Goal: Information Seeking & Learning: Learn about a topic

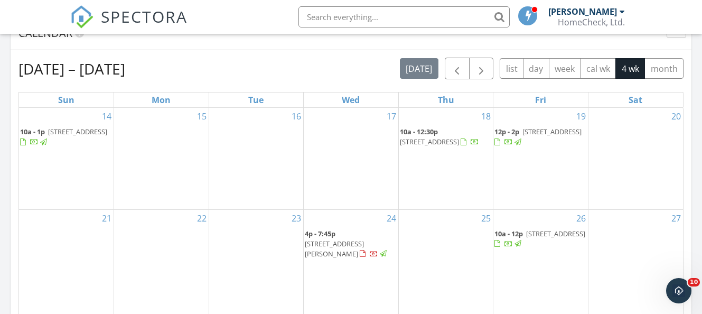
scroll to position [475, 0]
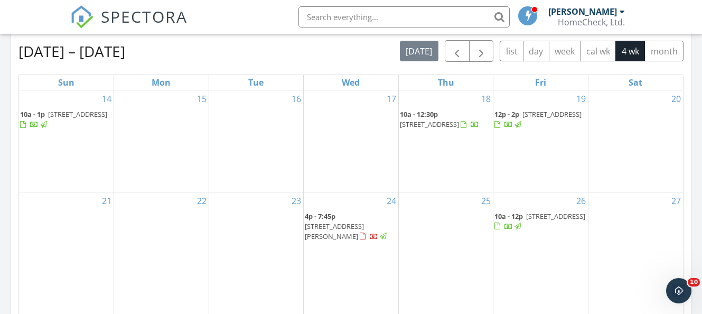
click at [316, 221] on span "4p - 7:45p" at bounding box center [320, 216] width 31 height 10
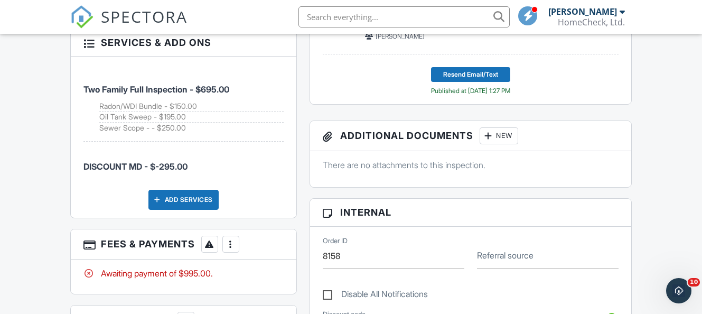
scroll to position [633, 0]
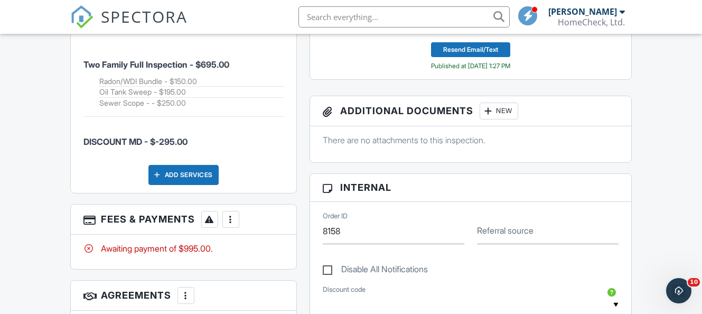
click at [231, 214] on div at bounding box center [230, 219] width 11 height 11
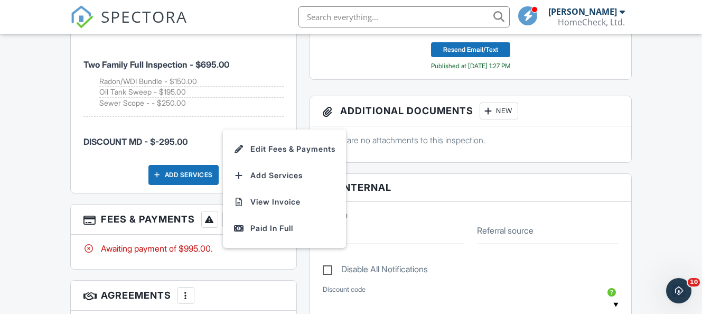
click at [300, 87] on div "People Disable Client CC Email New Client Listing Agent Add Another Person Insp…" at bounding box center [183, 89] width 239 height 827
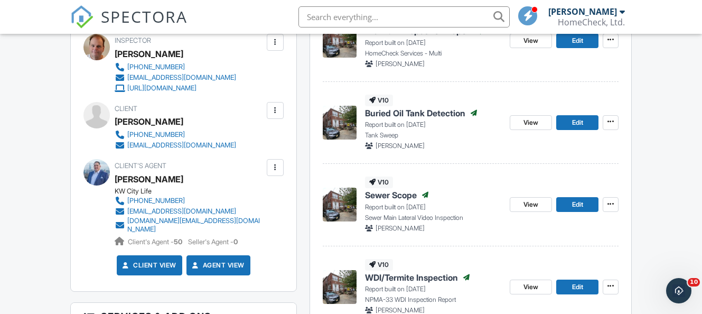
scroll to position [264, 0]
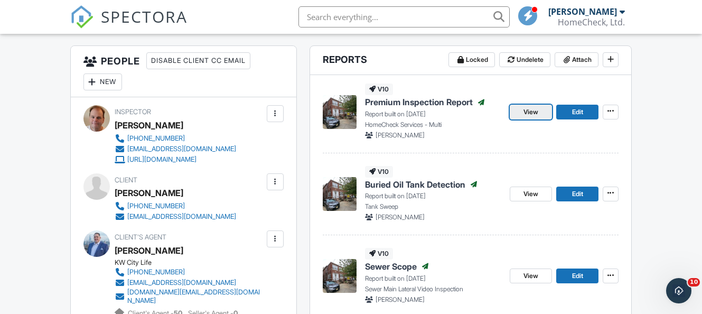
click at [526, 110] on span "View" at bounding box center [530, 112] width 15 height 11
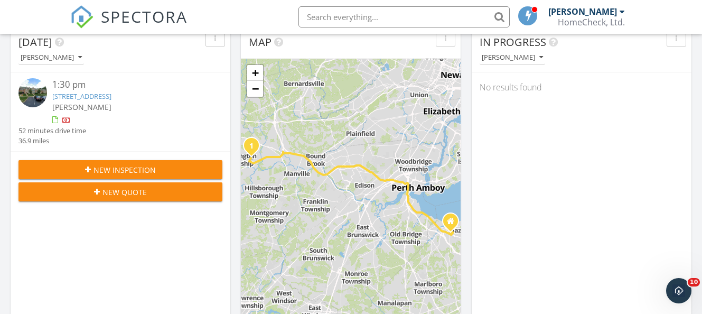
scroll to position [106, 0]
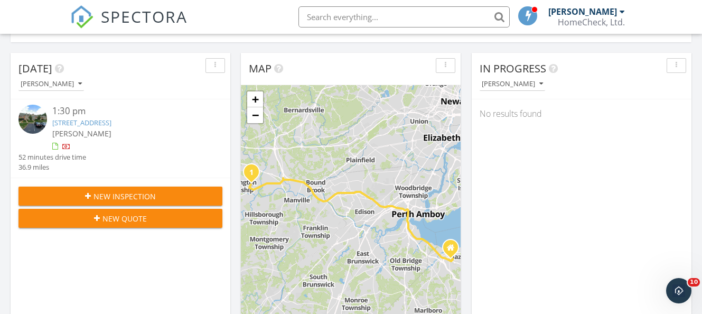
click at [111, 118] on link "103 Red Crest Ln, Branchburg, NJ 08876" at bounding box center [81, 123] width 59 height 10
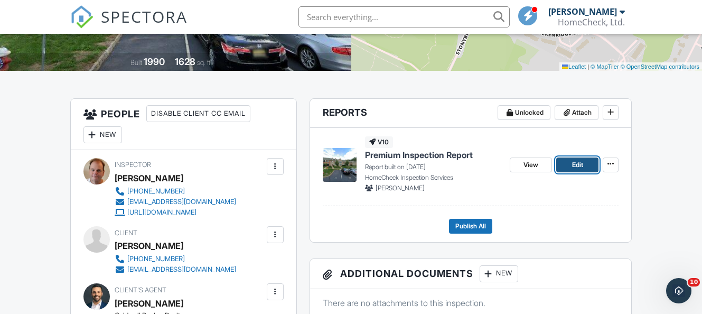
click at [569, 159] on link "Edit" at bounding box center [577, 164] width 42 height 15
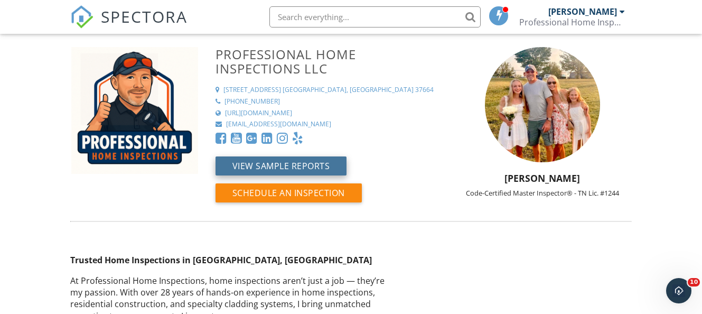
click at [252, 165] on button "View Sample Reports" at bounding box center [280, 165] width 131 height 19
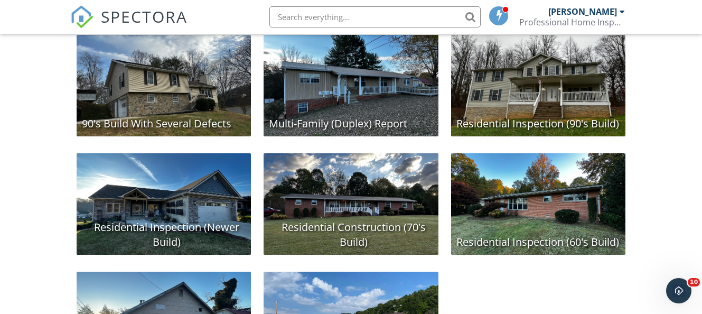
scroll to position [264, 0]
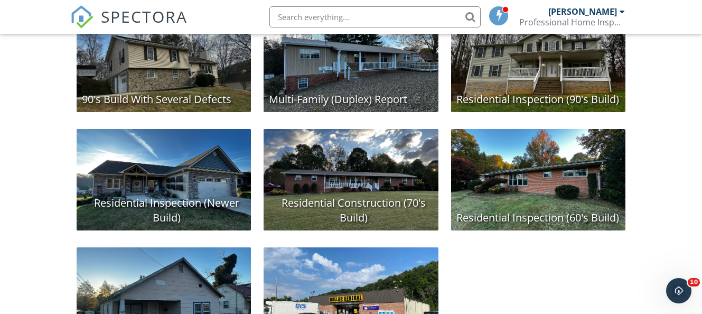
click at [335, 167] on div "Residential Construction (70's Build)" at bounding box center [350, 179] width 174 height 101
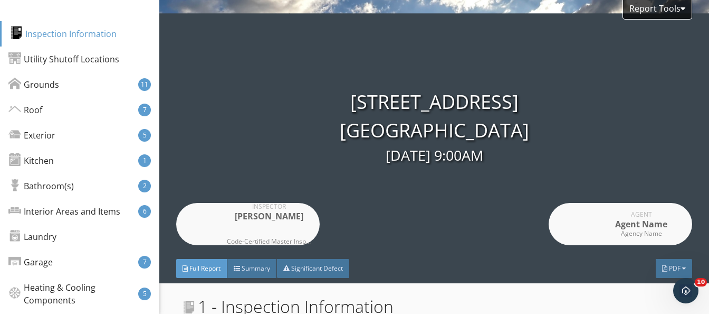
scroll to position [53, 0]
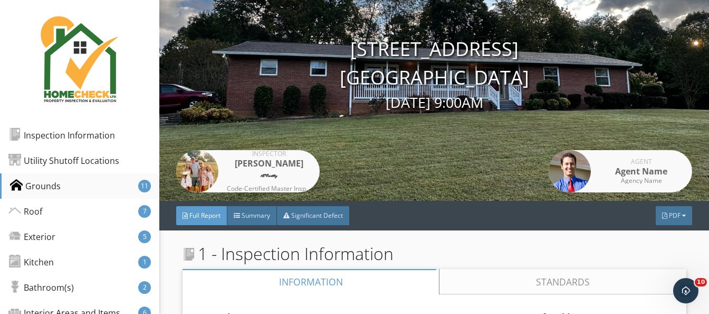
click at [53, 188] on div "Grounds" at bounding box center [35, 185] width 51 height 13
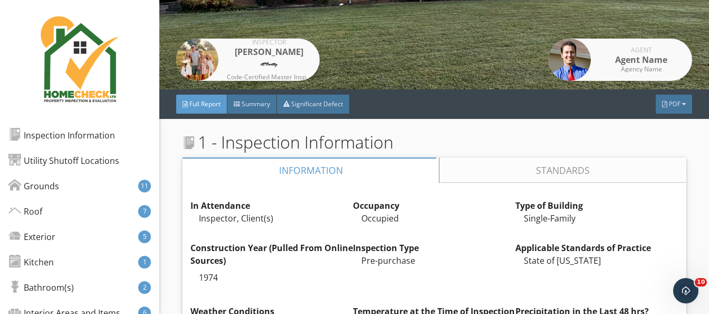
scroll to position [183, 0]
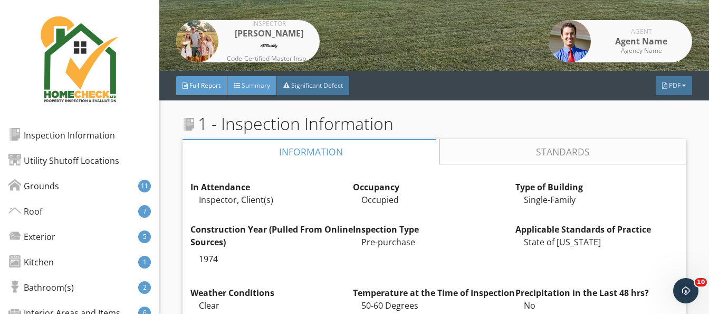
click at [240, 88] on div at bounding box center [237, 85] width 6 height 6
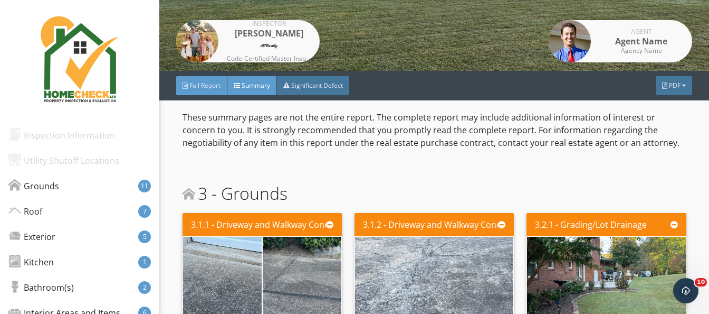
click at [211, 86] on span "Full Report" at bounding box center [205, 85] width 31 height 9
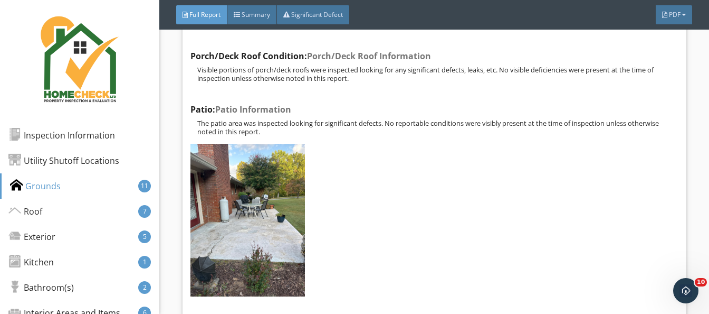
scroll to position [3772, 0]
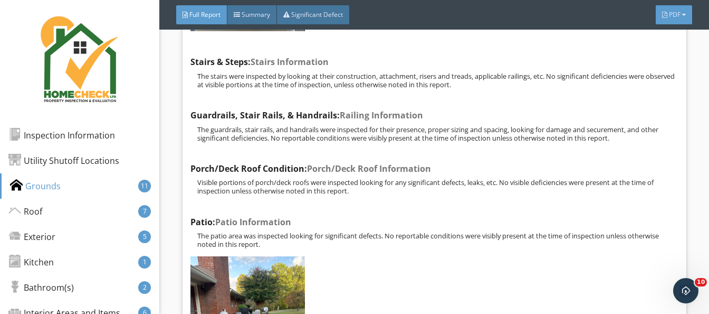
click at [678, 18] on span "PDF" at bounding box center [675, 14] width 12 height 9
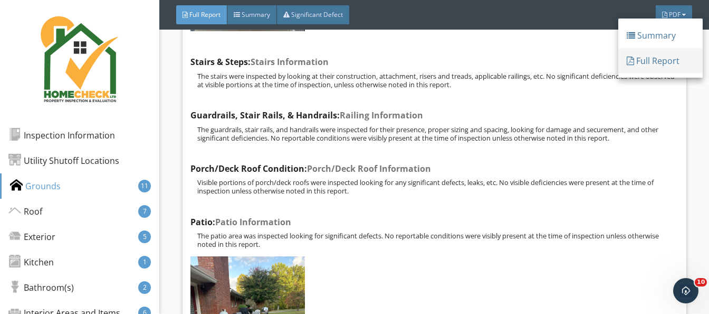
click at [653, 58] on div "Full Report" at bounding box center [661, 60] width 68 height 13
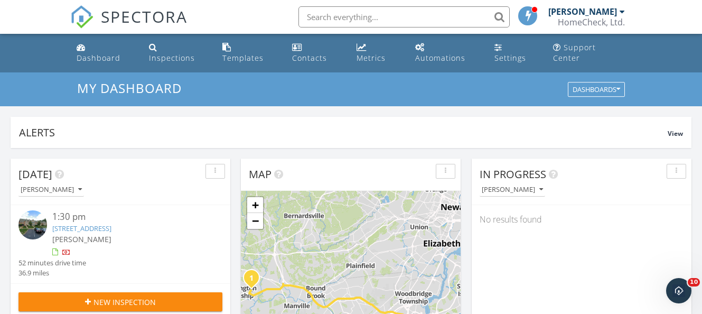
click at [622, 12] on div at bounding box center [621, 11] width 5 height 8
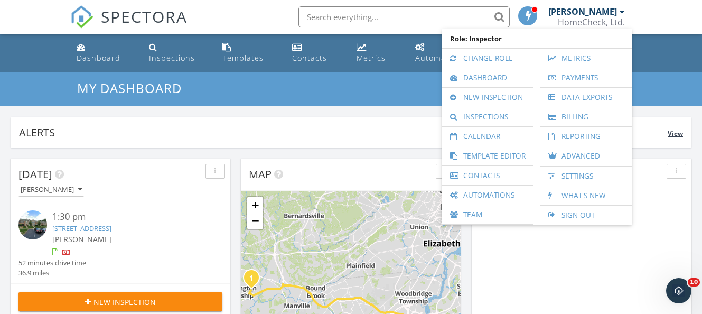
click at [375, 117] on div "Alerts View" at bounding box center [351, 132] width 680 height 31
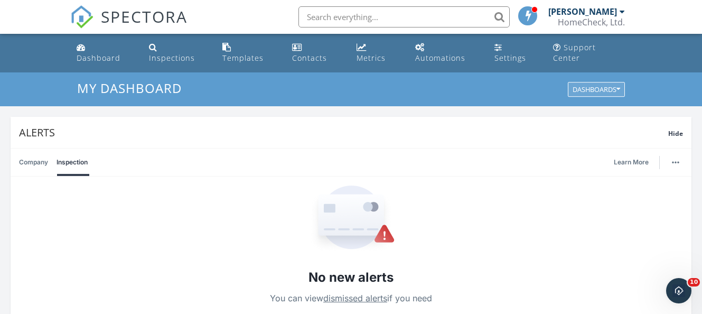
click at [617, 86] on icon "button" at bounding box center [618, 89] width 4 height 7
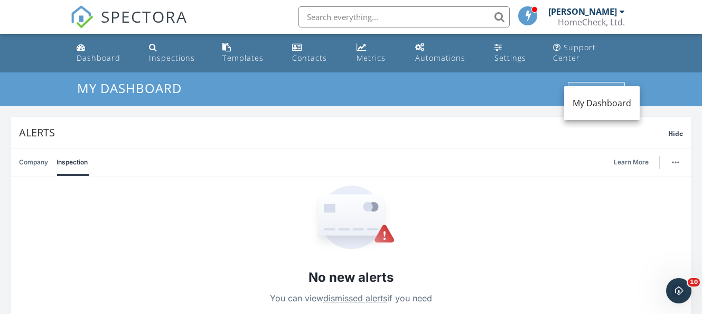
click at [617, 86] on icon "button" at bounding box center [618, 89] width 4 height 7
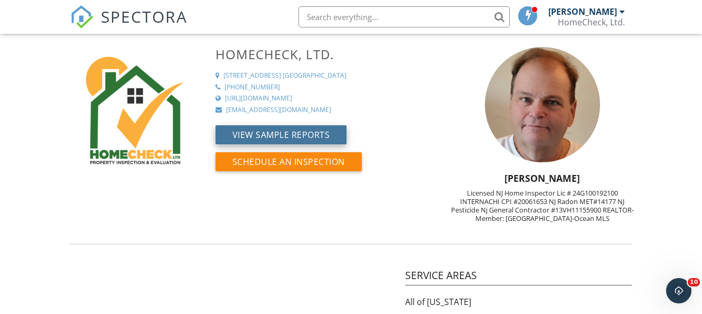
click at [283, 129] on button "View Sample Reports" at bounding box center [280, 134] width 131 height 19
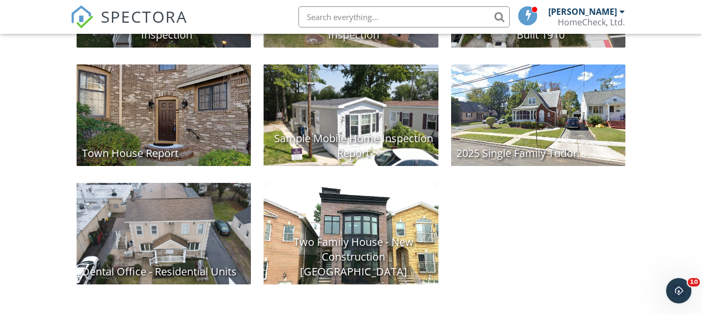
scroll to position [480, 0]
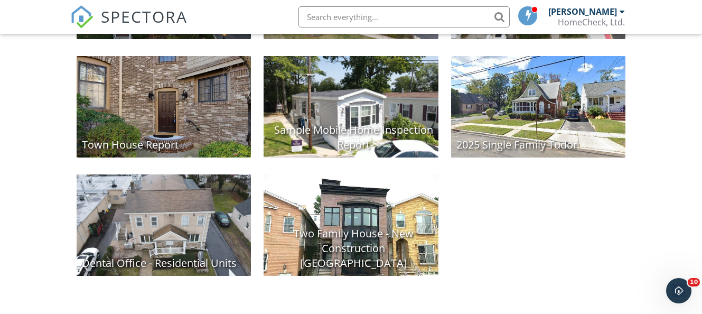
click at [374, 227] on div "Two Family House - New Construction [GEOGRAPHIC_DATA]" at bounding box center [350, 224] width 174 height 101
